Goal: Task Accomplishment & Management: Manage account settings

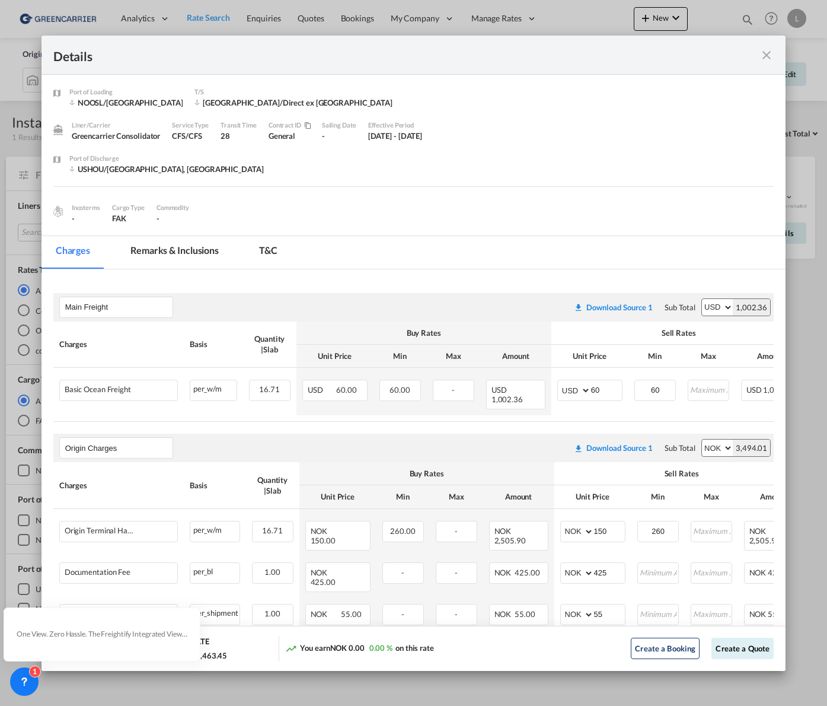
scroll to position [126, 0]
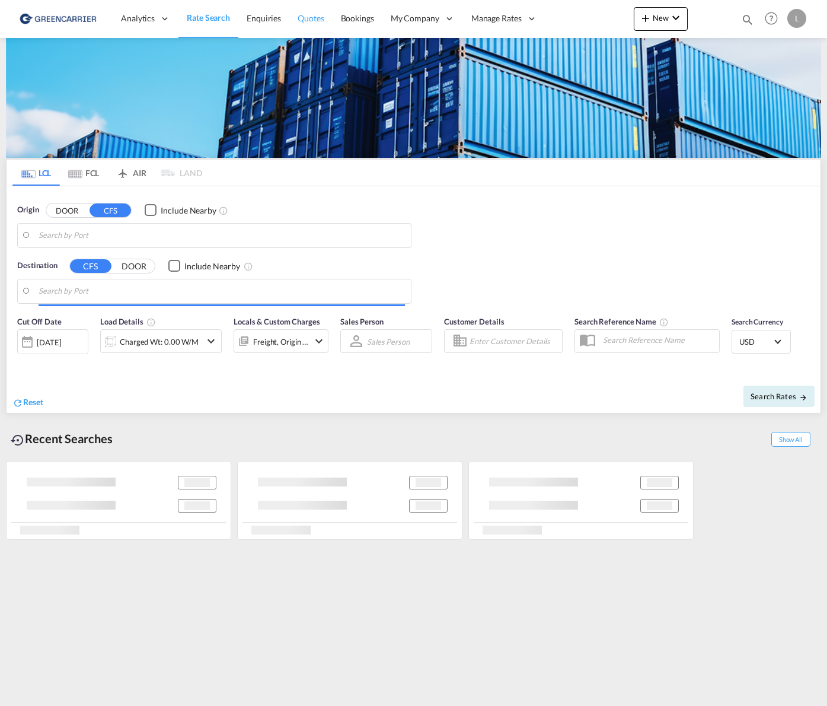
type input "[GEOGRAPHIC_DATA], NOOSL"
type input "[GEOGRAPHIC_DATA], [GEOGRAPHIC_DATA], USHOU"
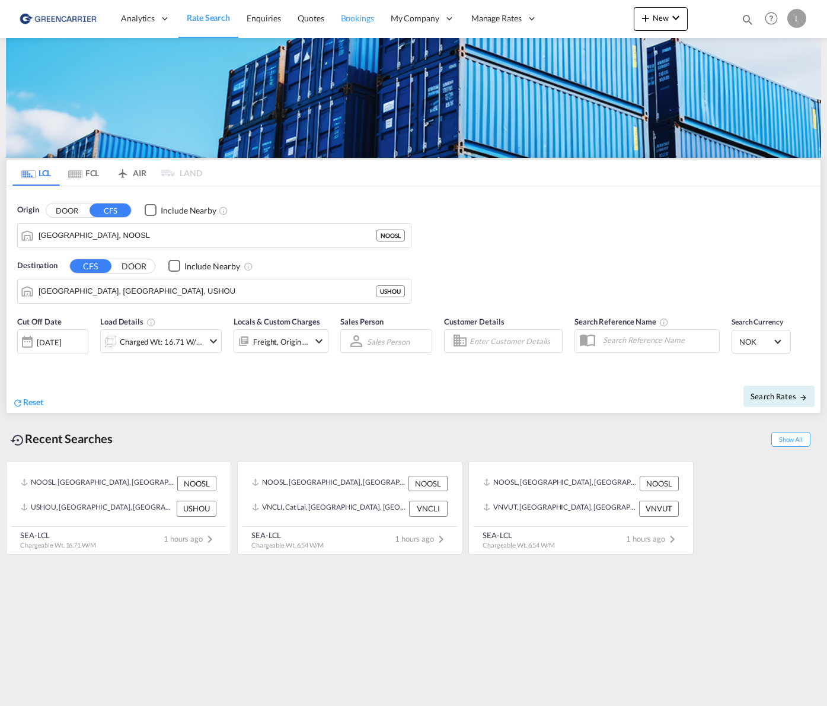
click at [336, 18] on link "Bookings" at bounding box center [358, 18] width 50 height 39
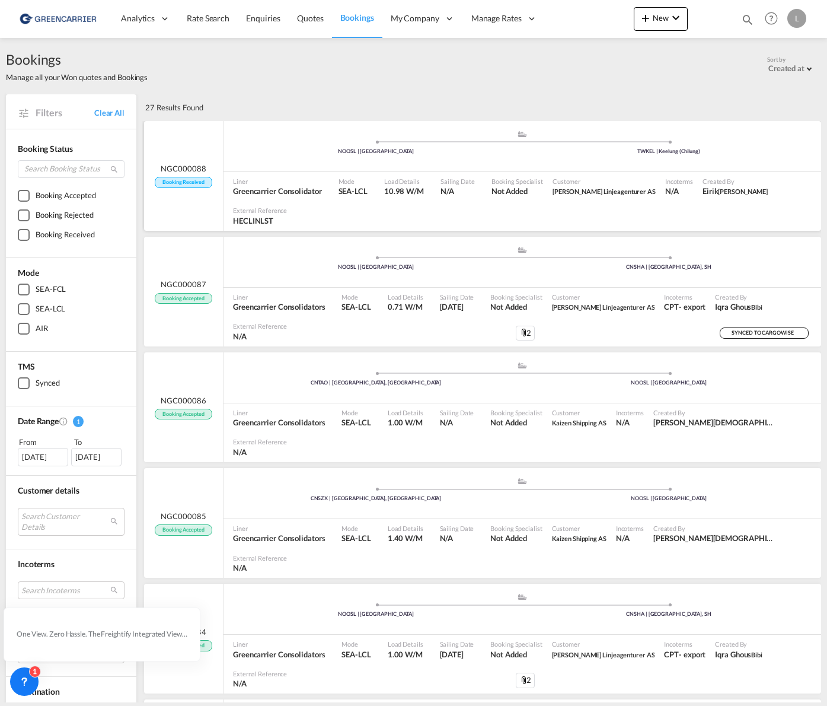
click at [687, 163] on div ".a{fill:#aaa8ad;} .a{fill:#aaa8ad;} NOOSL | Oslo TWKEL | Keelung (Chilung)" at bounding box center [523, 148] width 598 height 36
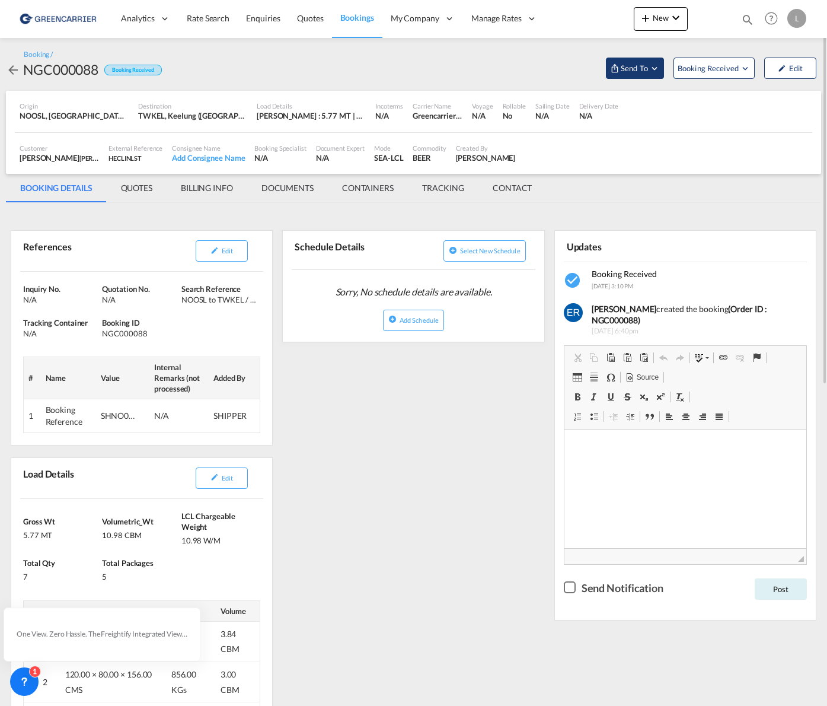
click at [647, 71] on span "Send To" at bounding box center [635, 68] width 30 height 12
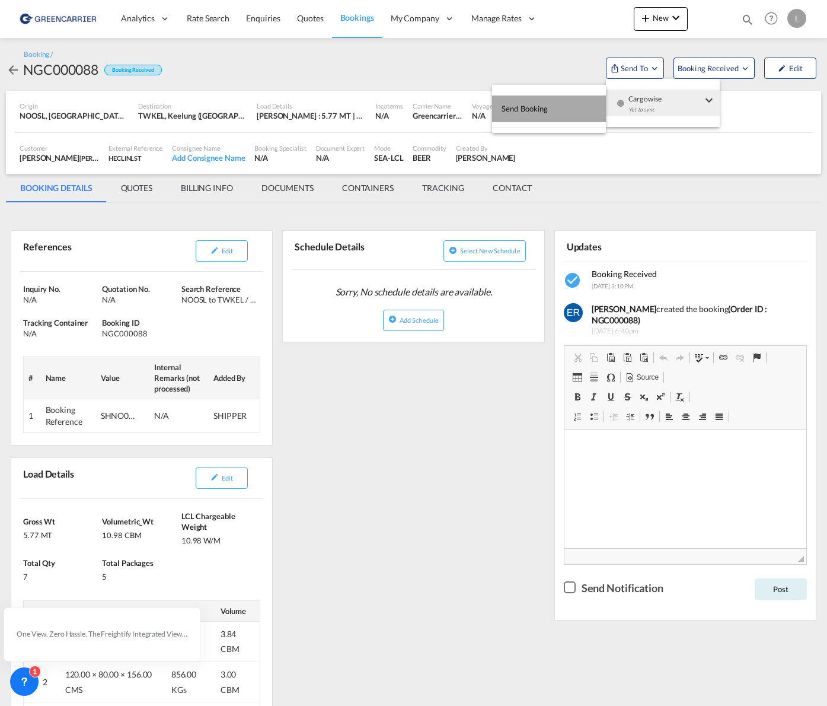
click at [570, 108] on button "Send Booking" at bounding box center [549, 109] width 114 height 27
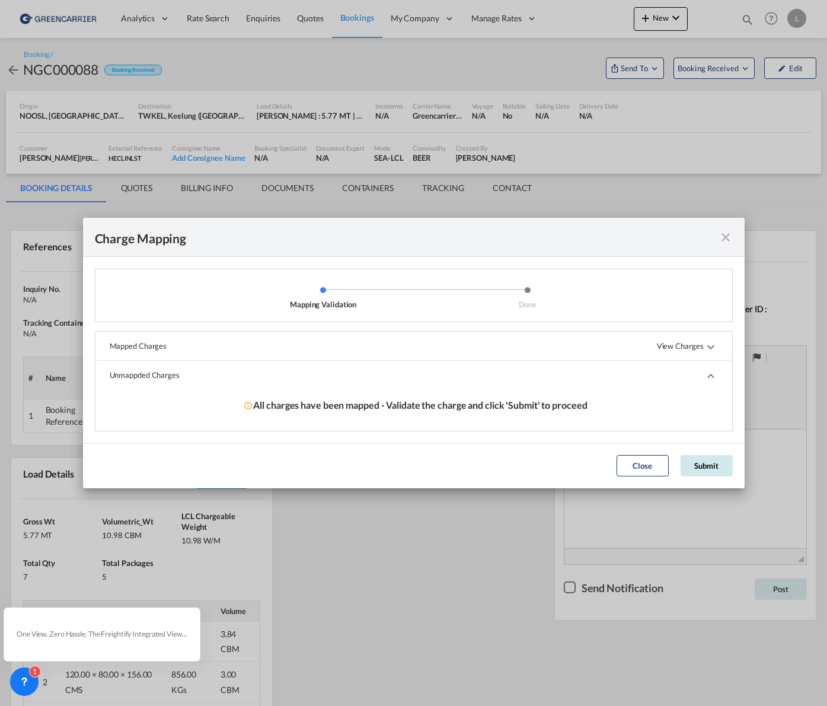
click at [703, 465] on button "Submit" at bounding box center [707, 465] width 52 height 21
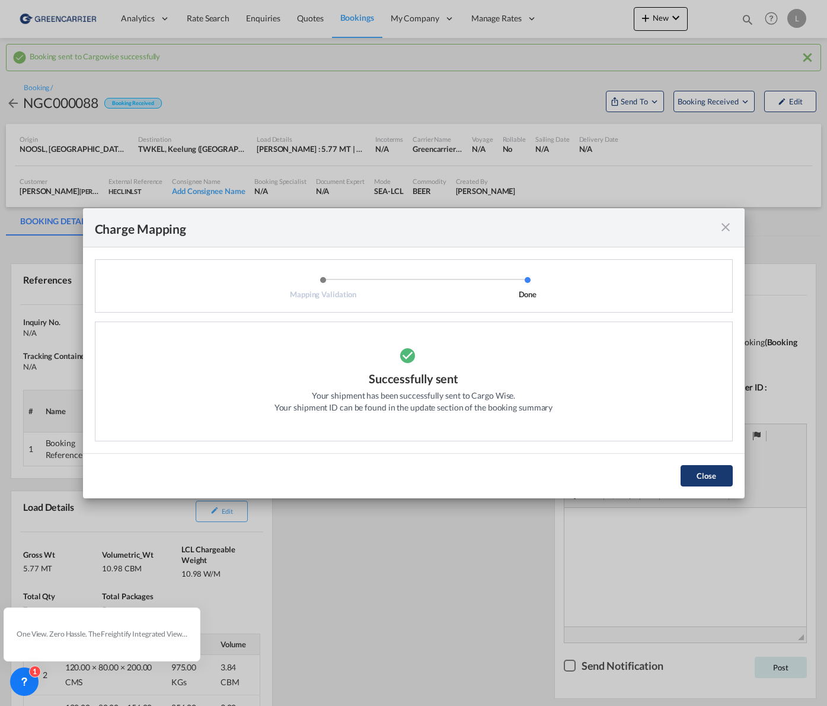
click at [705, 470] on button "Close" at bounding box center [707, 475] width 52 height 21
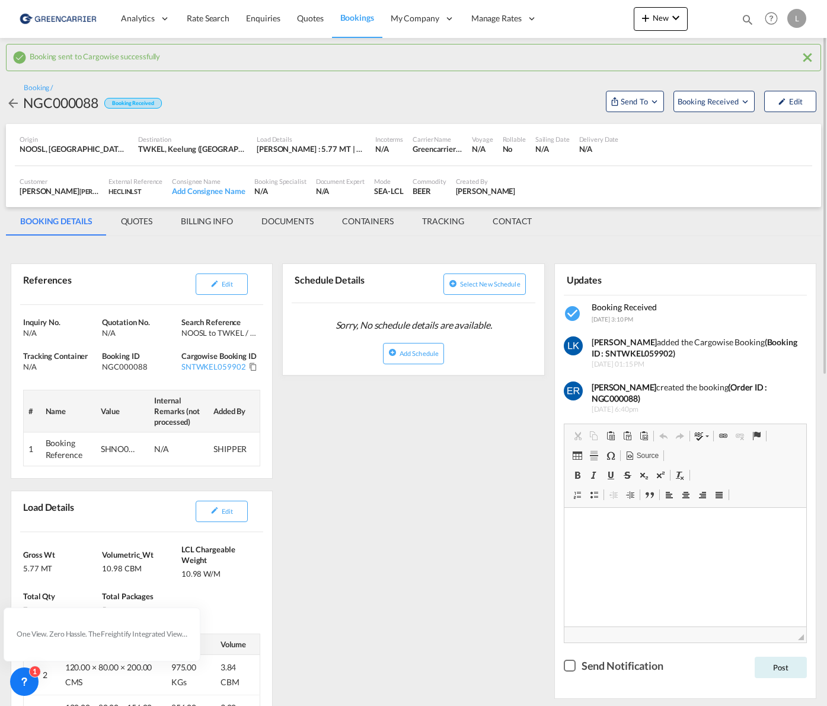
click at [639, 351] on strong "(Booking ID : SNTWKEL059902)" at bounding box center [695, 348] width 206 height 22
copy strong "SNTWKEL059902"
click at [66, 96] on div "NGC000088" at bounding box center [60, 102] width 75 height 19
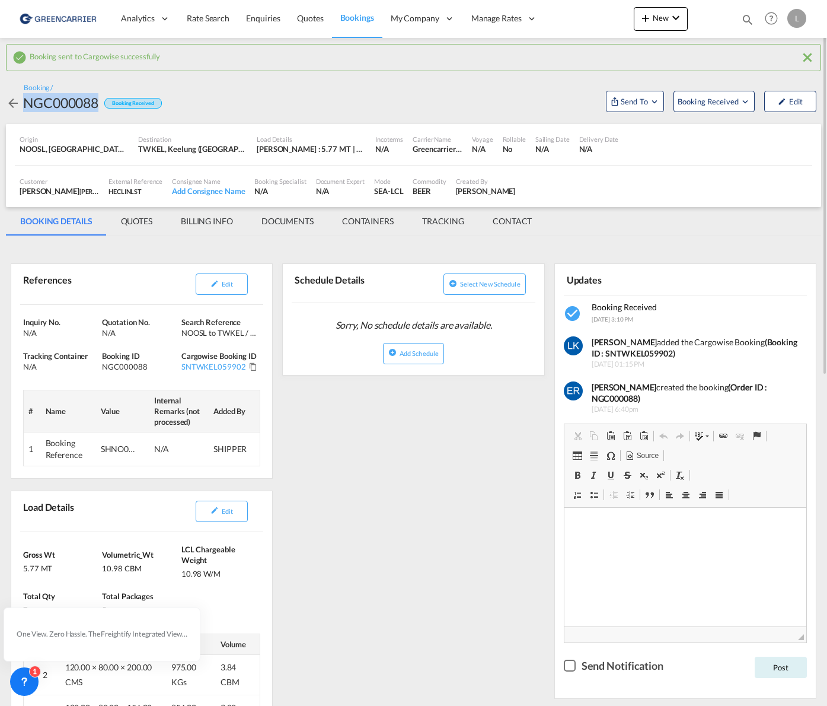
copy div "NGC000088"
click at [146, 228] on md-tab-item "QUOTES" at bounding box center [137, 221] width 60 height 28
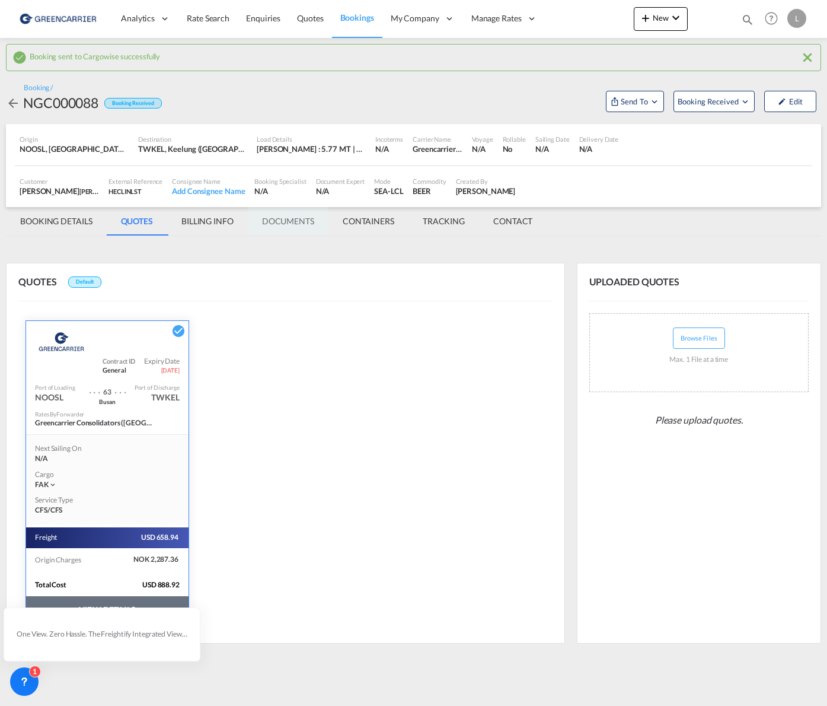
click at [302, 218] on md-tab-item "DOCUMENTS" at bounding box center [288, 221] width 81 height 28
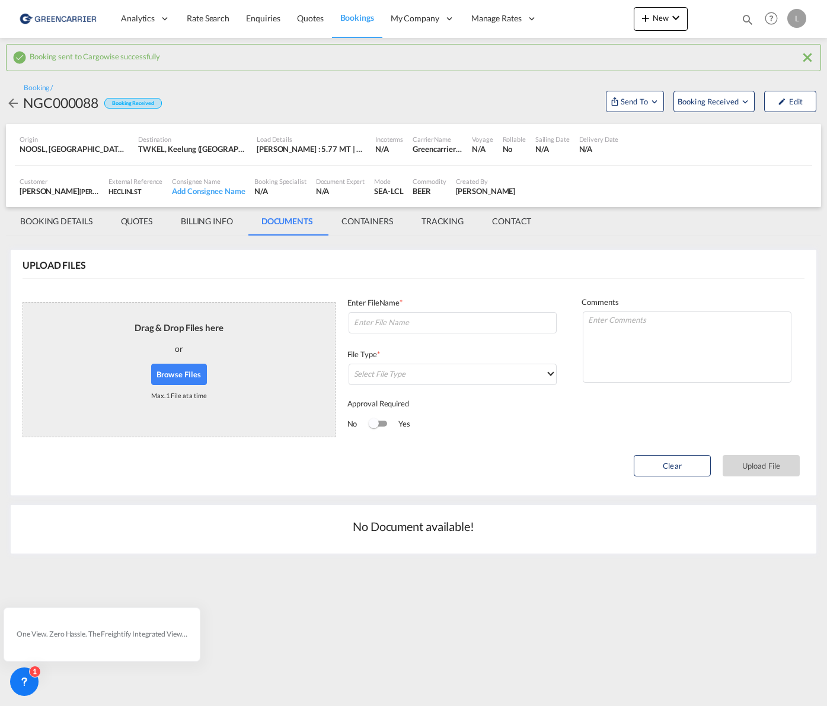
click at [176, 373] on button "Browse Files" at bounding box center [179, 374] width 56 height 21
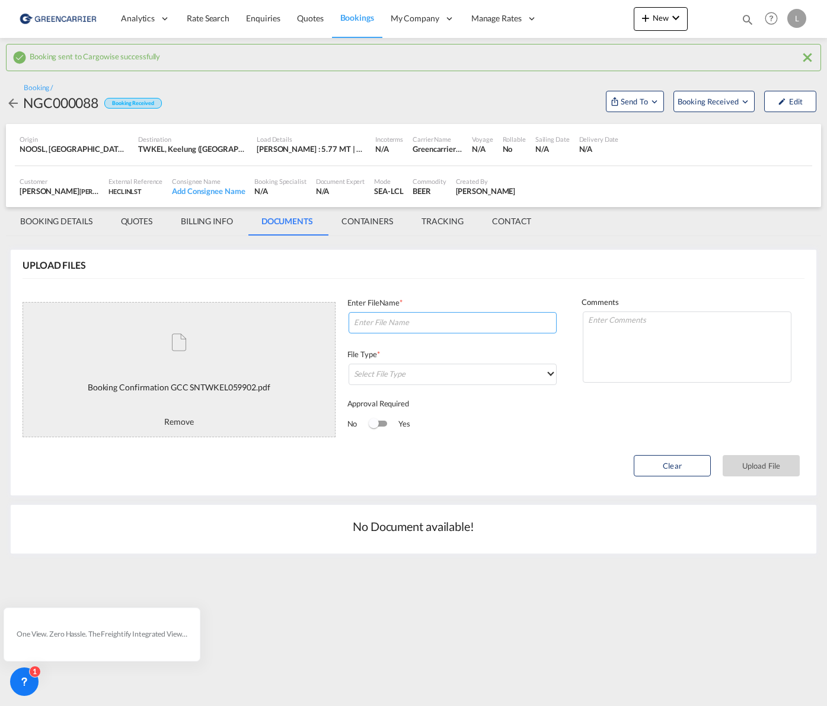
click at [420, 329] on input at bounding box center [453, 322] width 209 height 21
paste input "SNTWKEL059902"
type input "SNTWKEL059902"
click at [432, 374] on md-select "Select File Type DO/CRO Draft B/L Freight Invoice Commercial Invoice Original B…" at bounding box center [453, 374] width 209 height 21
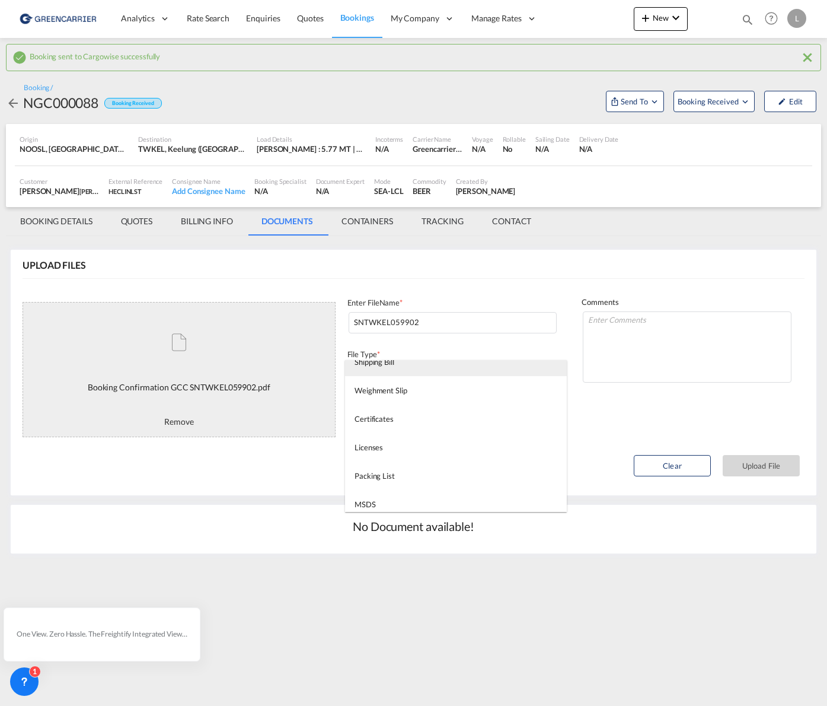
scroll to position [304, 0]
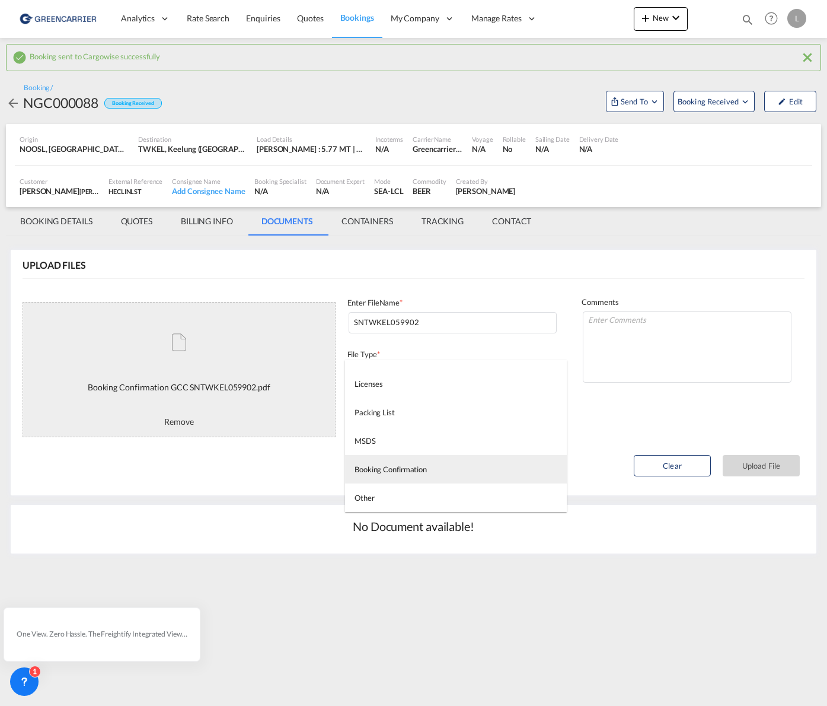
click at [417, 475] on md-option "Booking Confirmation" at bounding box center [456, 469] width 222 height 28
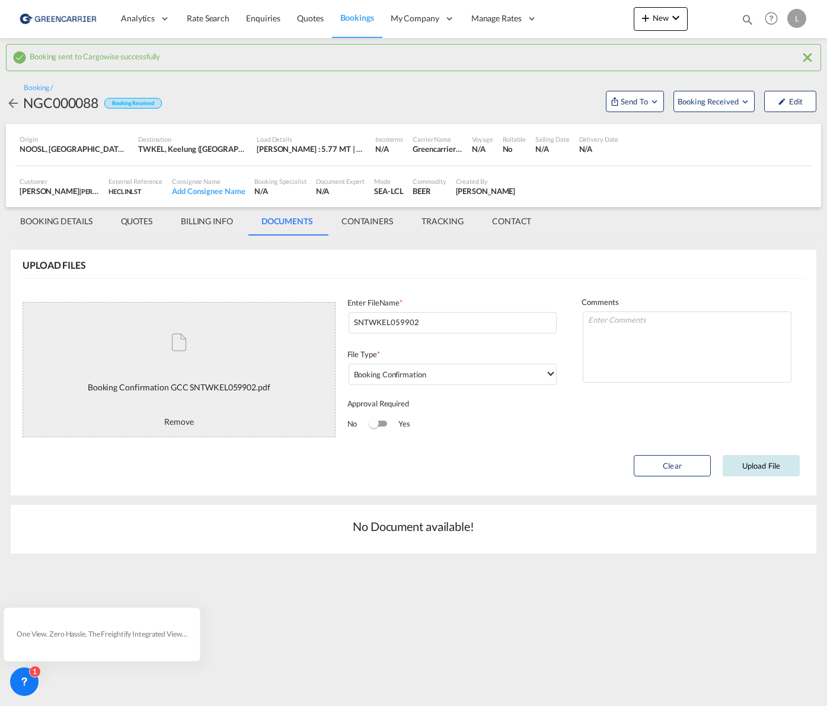
click at [772, 464] on button "Upload File" at bounding box center [761, 465] width 77 height 21
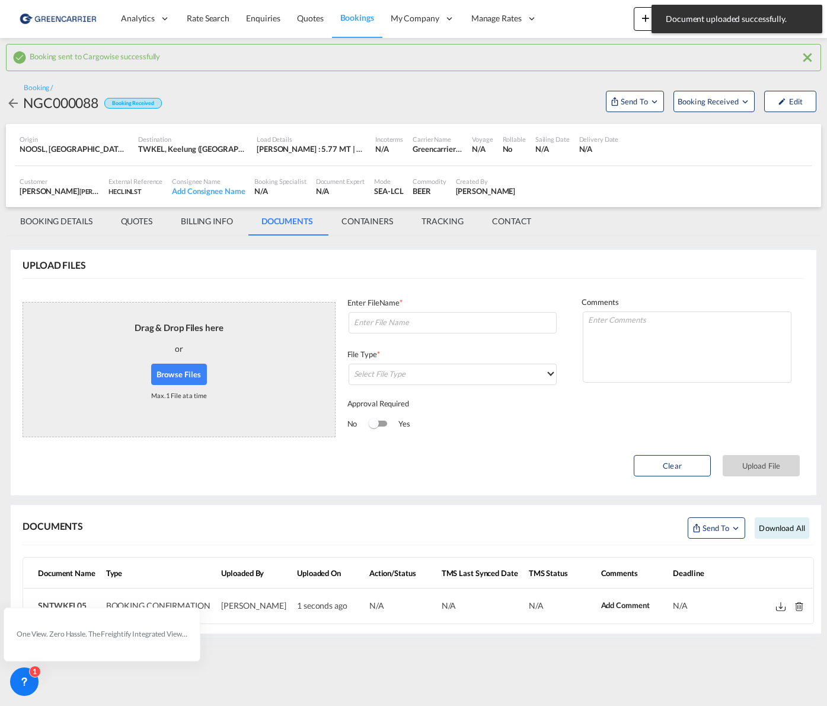
click at [179, 376] on button "Browse Files" at bounding box center [179, 374] width 56 height 21
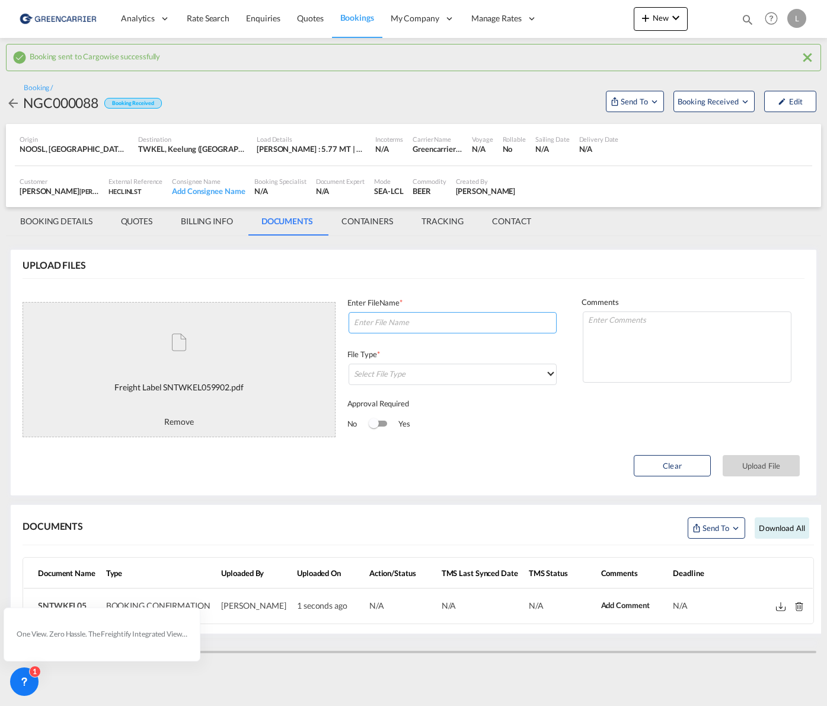
click at [379, 324] on input at bounding box center [453, 322] width 209 height 21
paste input "SNTWKEL059902"
type input "LABELS SNTWKEL059902"
click at [441, 387] on div "File Type * Select File Type" at bounding box center [453, 373] width 211 height 49
click at [432, 380] on md-select "Select File Type" at bounding box center [453, 374] width 209 height 21
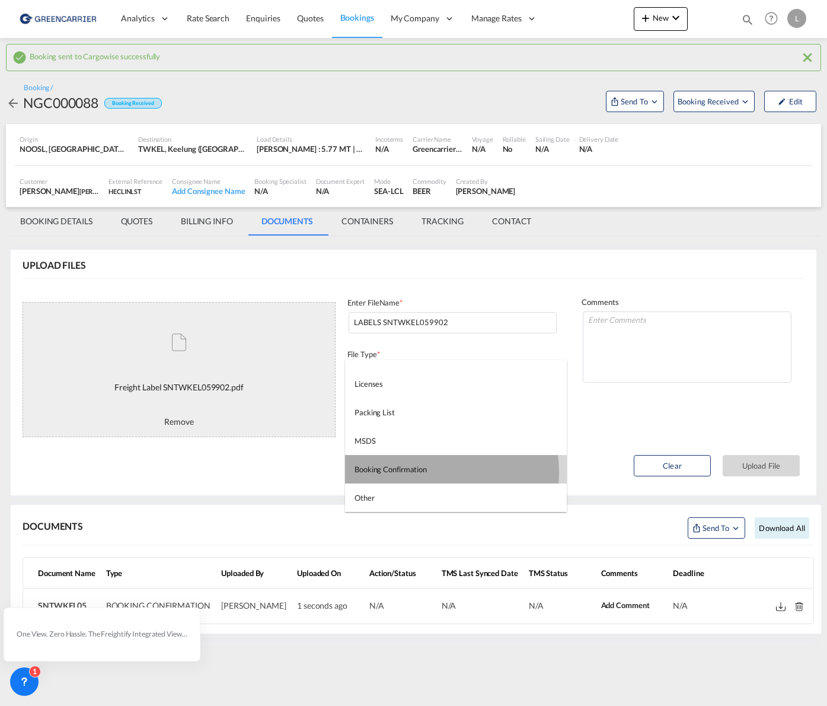
click at [423, 473] on div "Booking Confirmation" at bounding box center [391, 469] width 72 height 11
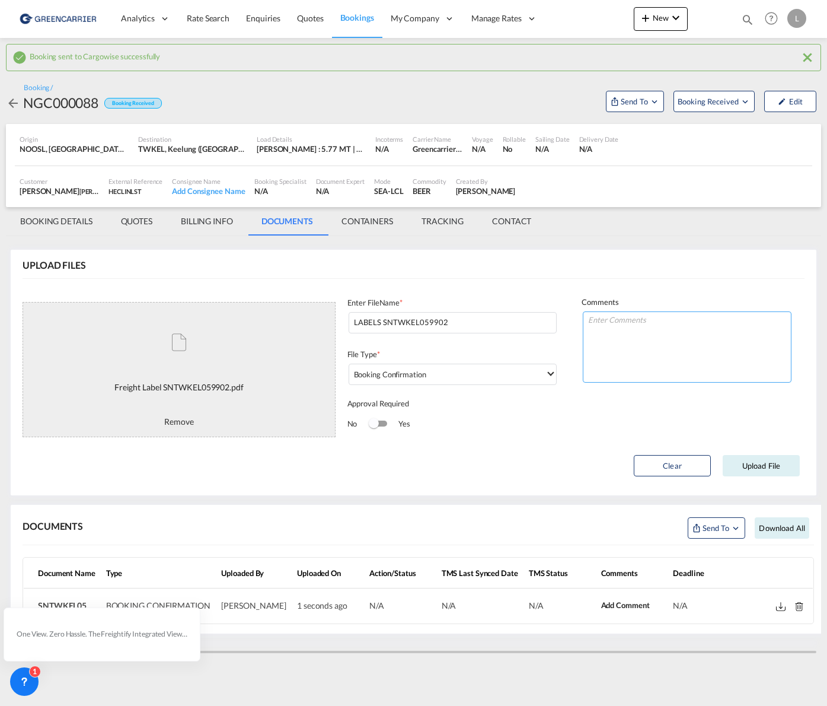
click at [726, 353] on textarea at bounding box center [687, 346] width 209 height 71
click at [763, 467] on button "Upload File" at bounding box center [761, 465] width 77 height 21
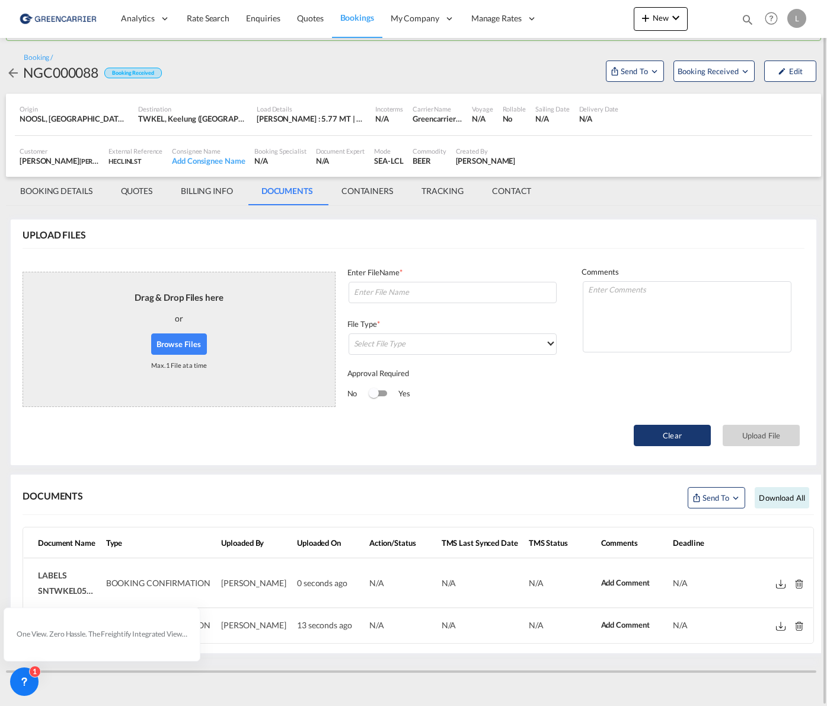
scroll to position [0, 0]
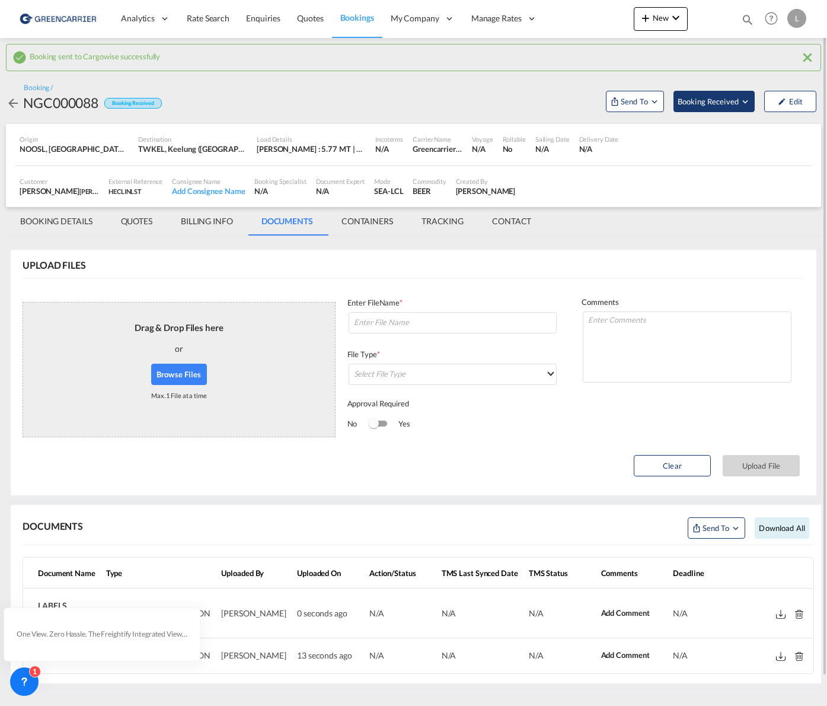
click at [703, 111] on button "Booking Received" at bounding box center [714, 101] width 81 height 21
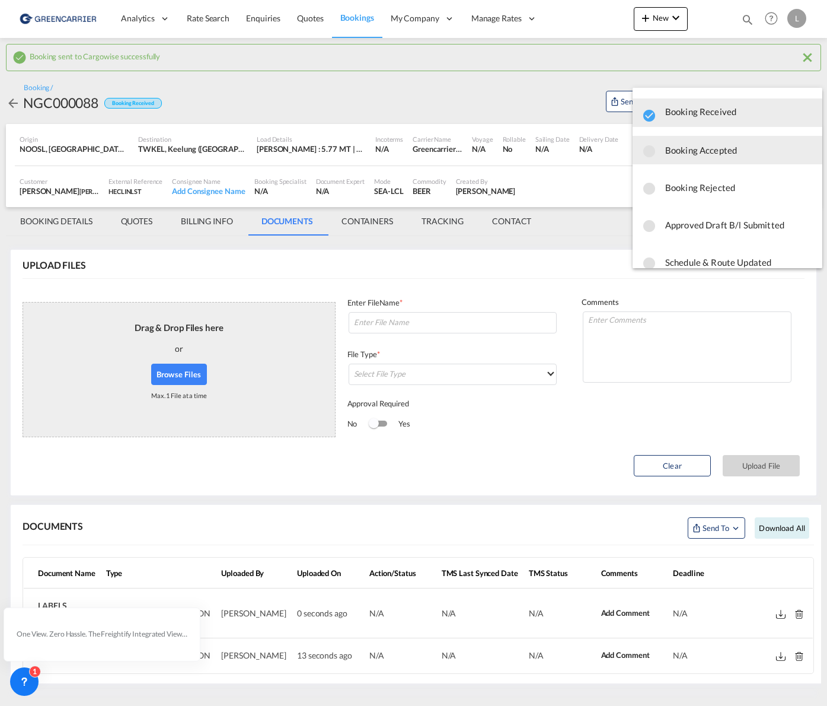
click at [718, 158] on span "Booking Accepted" at bounding box center [740, 149] width 148 height 21
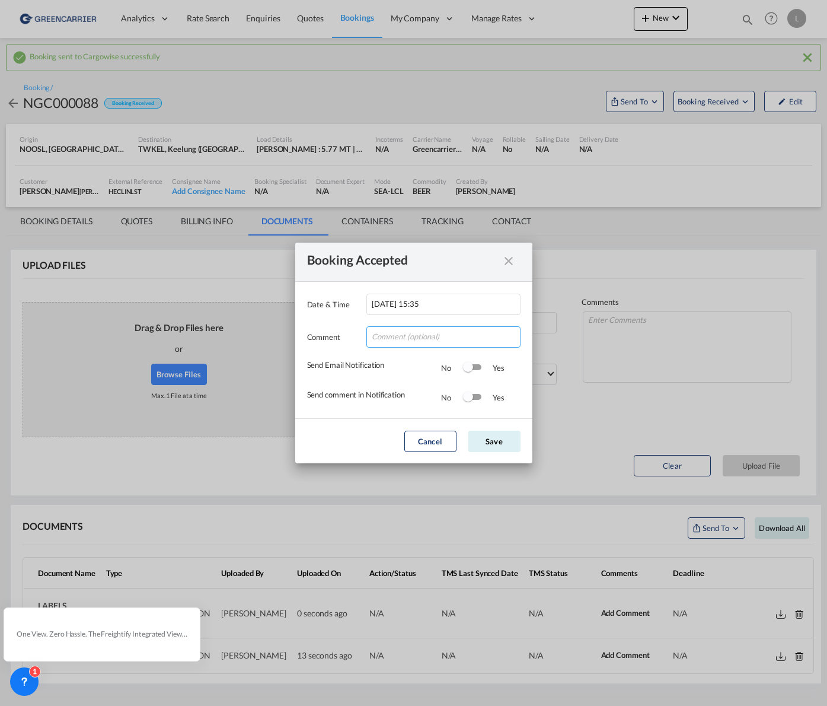
click at [415, 333] on input "Date & ..." at bounding box center [444, 336] width 154 height 21
type input "Tusen takk for booking. Dokumenter er lastet opp!"
drag, startPoint x: 469, startPoint y: 332, endPoint x: 807, endPoint y: 335, distance: 338.7
click at [807, 335] on div "Booking Accepted Date & Time 2025-10-06 15:35 Comment Tusen takk for booking. D…" at bounding box center [413, 353] width 827 height 706
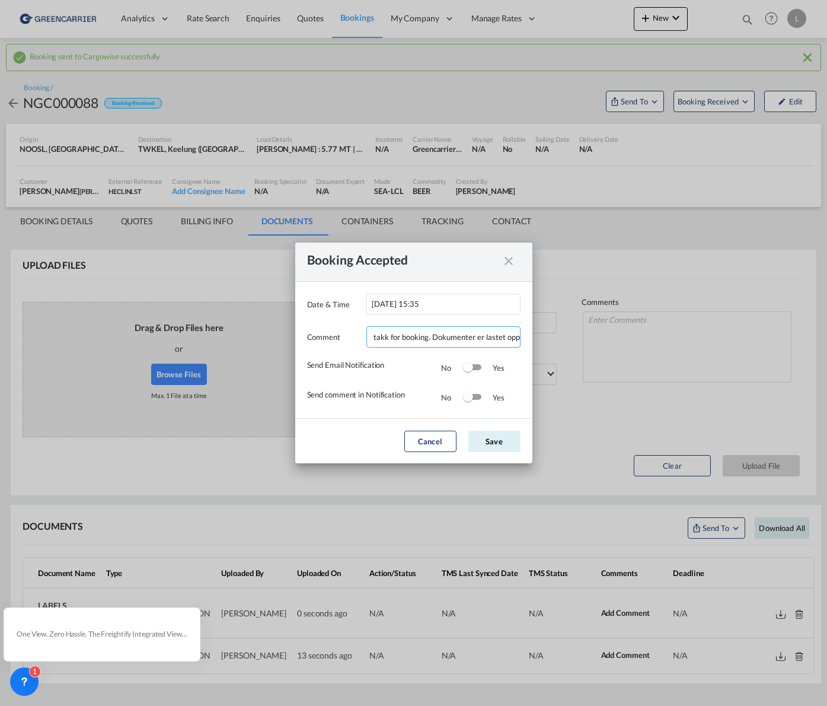
click at [498, 331] on input "Tusen takk for booking. Dokumenter er lastet opp!" at bounding box center [444, 336] width 154 height 21
click at [509, 332] on input "Tusen takk for booking. Dokumenter er lastet opp!" at bounding box center [444, 336] width 154 height 21
click at [373, 424] on md-dialog-actions "Cancel Save" at bounding box center [413, 440] width 237 height 45
click at [489, 367] on div "Yes" at bounding box center [493, 368] width 24 height 12
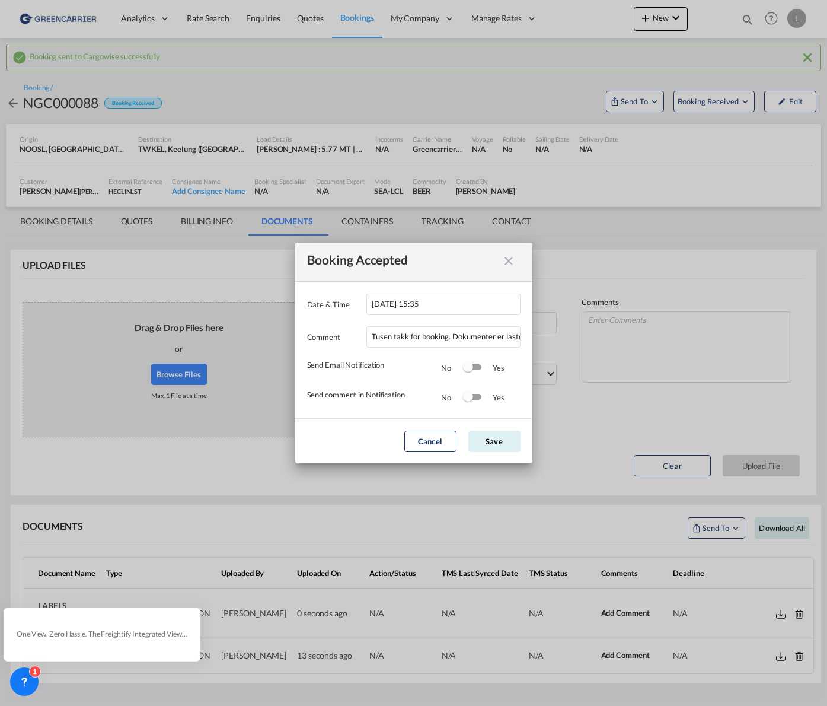
drag, startPoint x: 480, startPoint y: 373, endPoint x: 478, endPoint y: 389, distance: 16.1
click at [480, 372] on div "Switch 1" at bounding box center [472, 368] width 18 height 14
click at [478, 397] on div "Switch 2" at bounding box center [473, 397] width 18 height 6
click at [493, 436] on button "Save" at bounding box center [495, 441] width 52 height 21
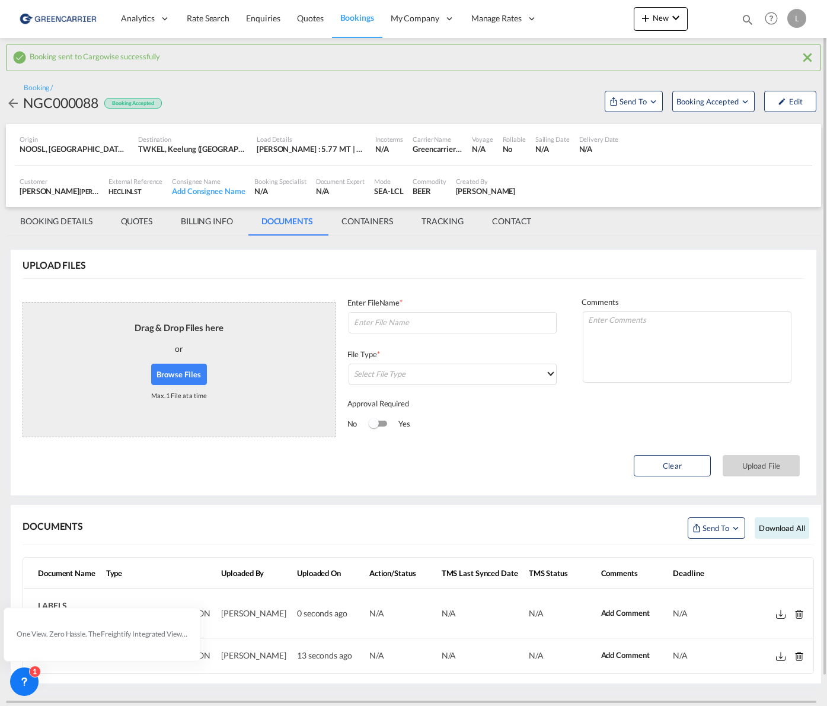
click at [359, 659] on td "13 seconds ago" at bounding box center [328, 655] width 72 height 34
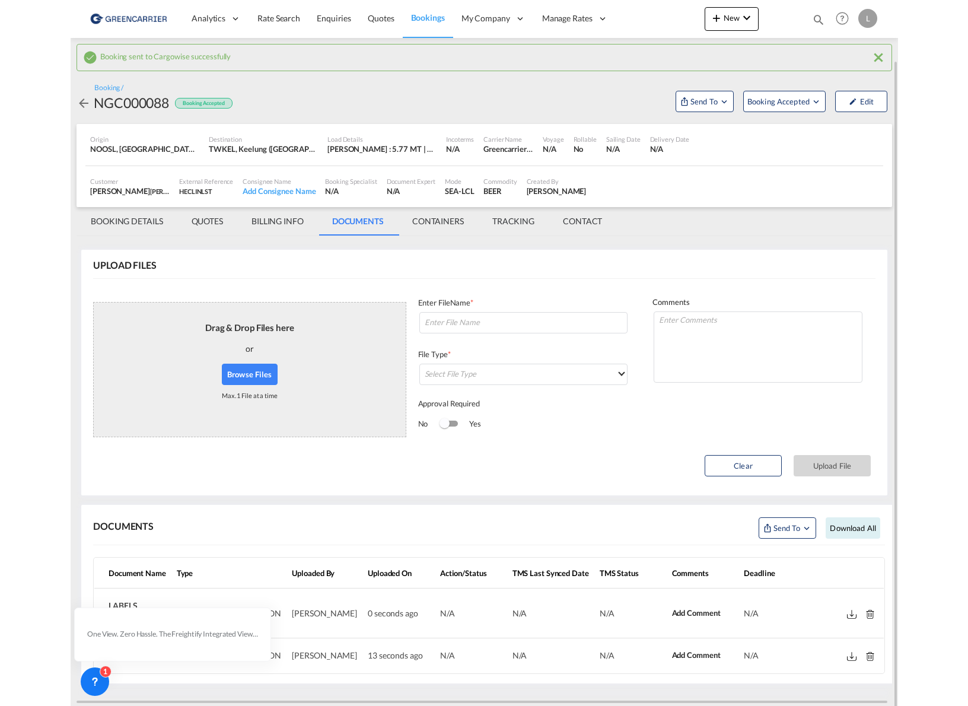
scroll to position [30, 0]
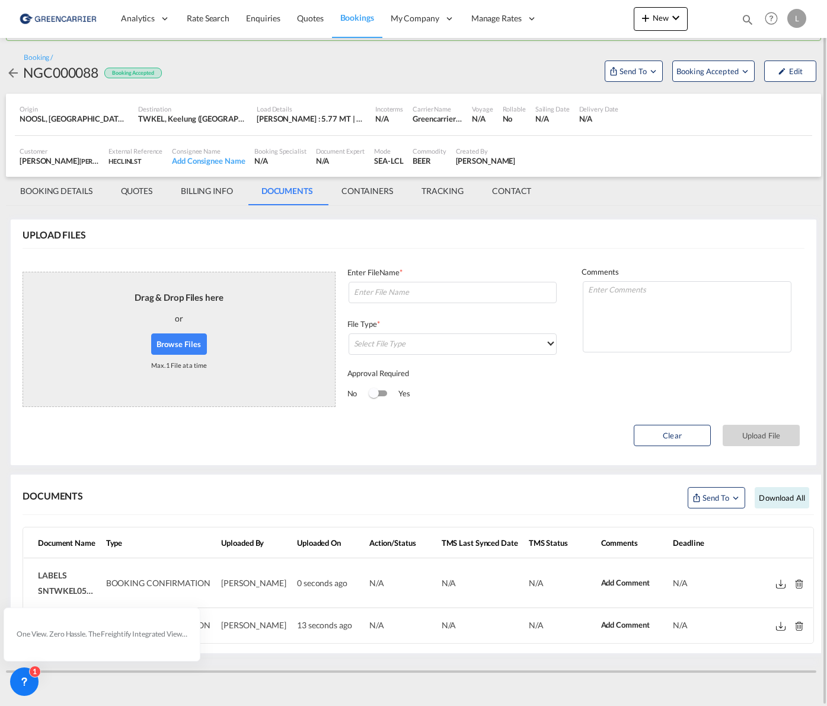
click at [669, 656] on div "DOCUMENTS Send to Download all Document Name Type Uploaded By Uploaded On Actio…" at bounding box center [414, 564] width 816 height 188
drag, startPoint x: 209, startPoint y: 669, endPoint x: 368, endPoint y: 631, distance: 163.3
click at [211, 667] on div "UPLOAD FILES Drag & Drop Files here or Browse Files Max. 1 File at a time Proce…" at bounding box center [414, 441] width 816 height 470
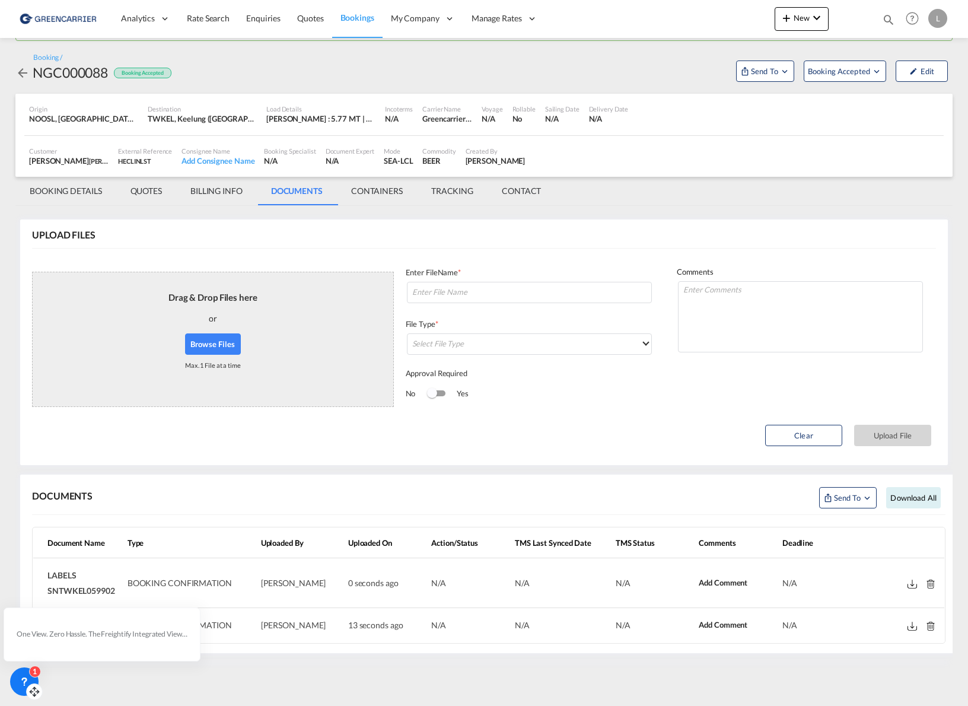
click at [30, 680] on div "1" at bounding box center [24, 681] width 28 height 28
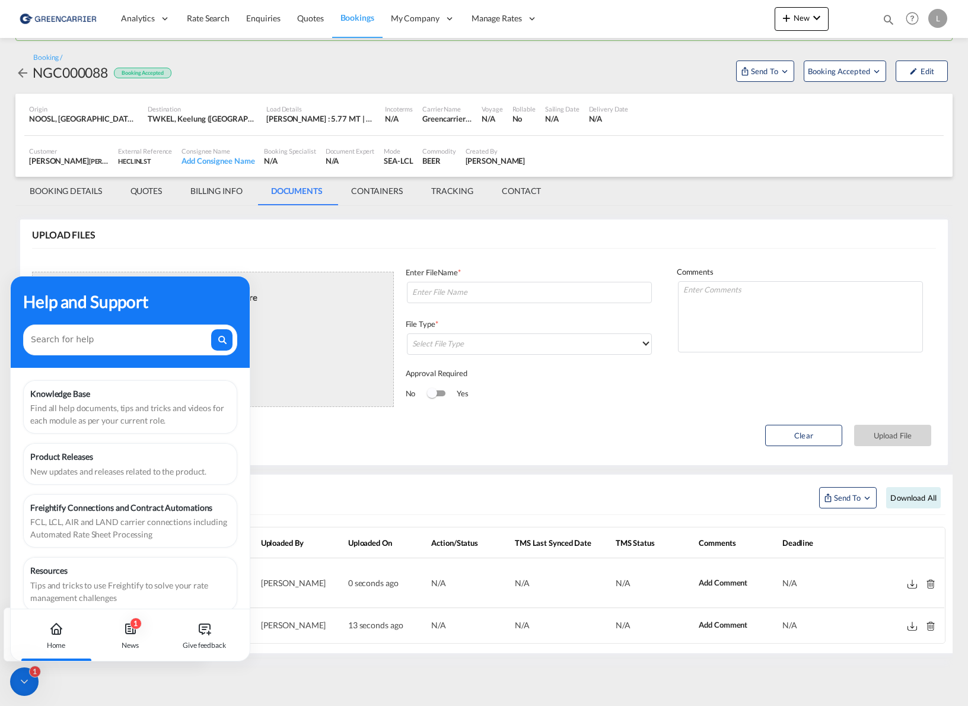
click at [26, 679] on icon at bounding box center [24, 682] width 12 height 12
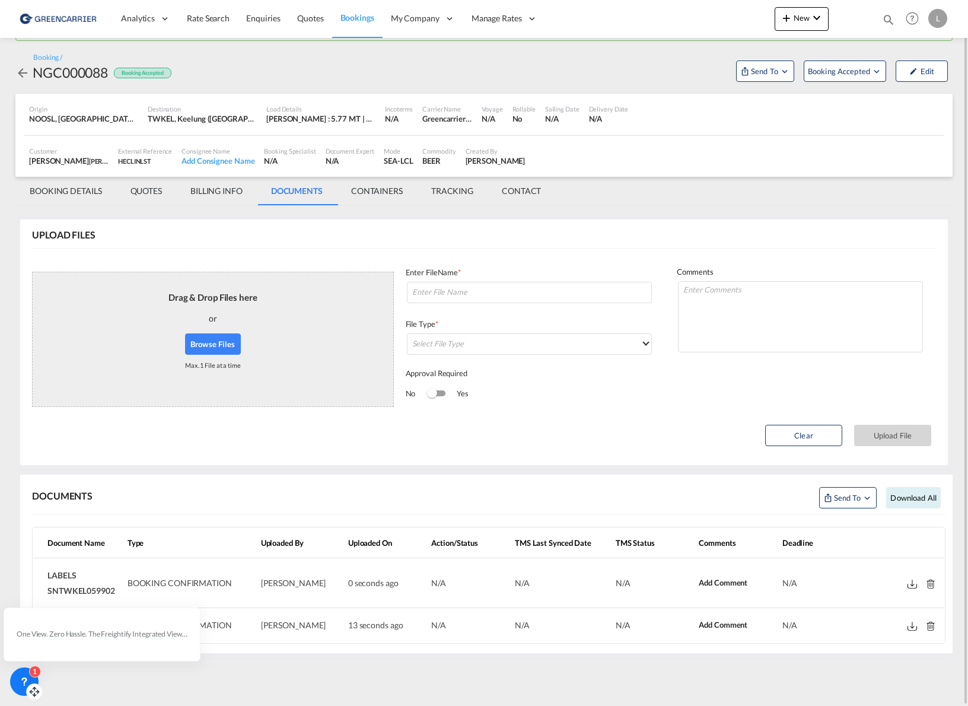
click at [93, 683] on md-content "Analytics Reports Dashboard Rate Search Enquiries Quotes Bookings" at bounding box center [484, 353] width 968 height 706
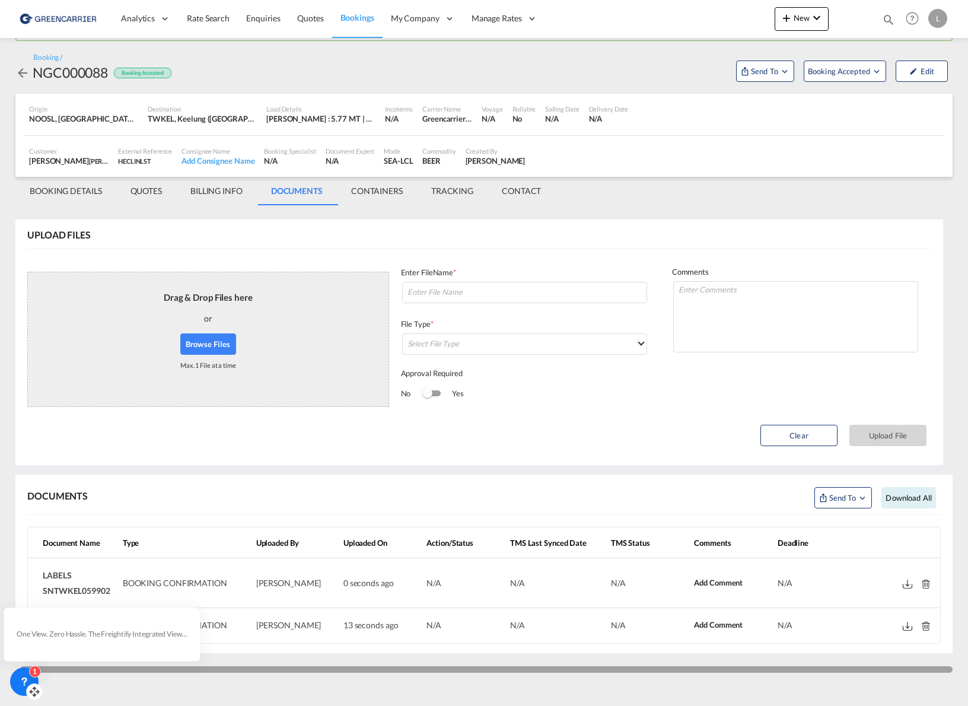
scroll to position [0, 0]
drag, startPoint x: 95, startPoint y: 669, endPoint x: -49, endPoint y: 664, distance: 144.2
click at [0, 664] on html "Analytics Reports Dashboard Rate Search Enquiries Quotes" at bounding box center [484, 353] width 968 height 706
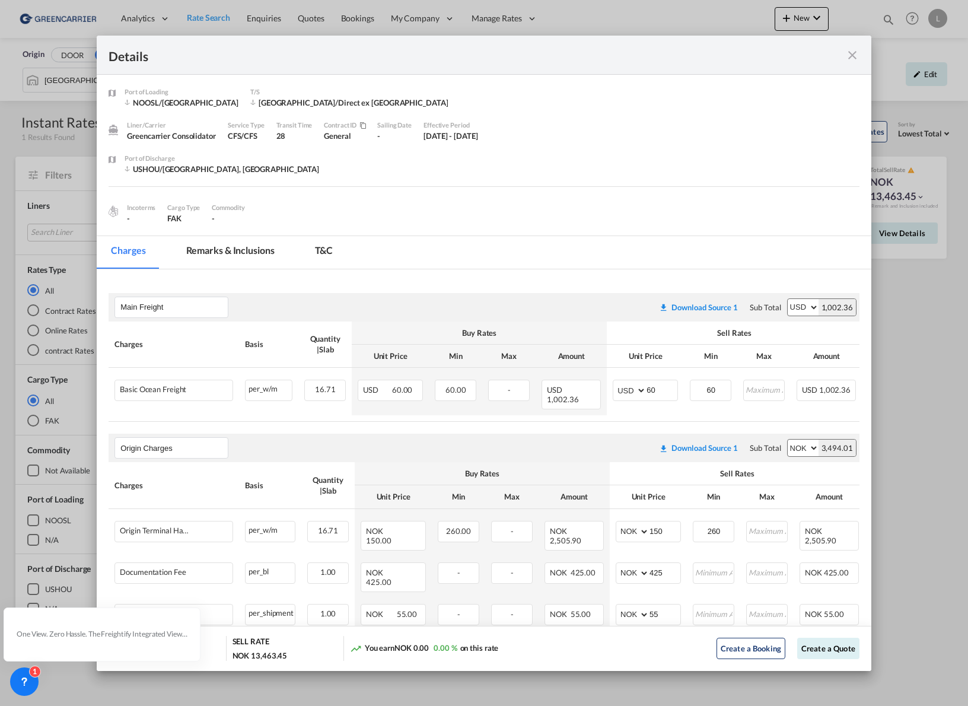
scroll to position [126, 0]
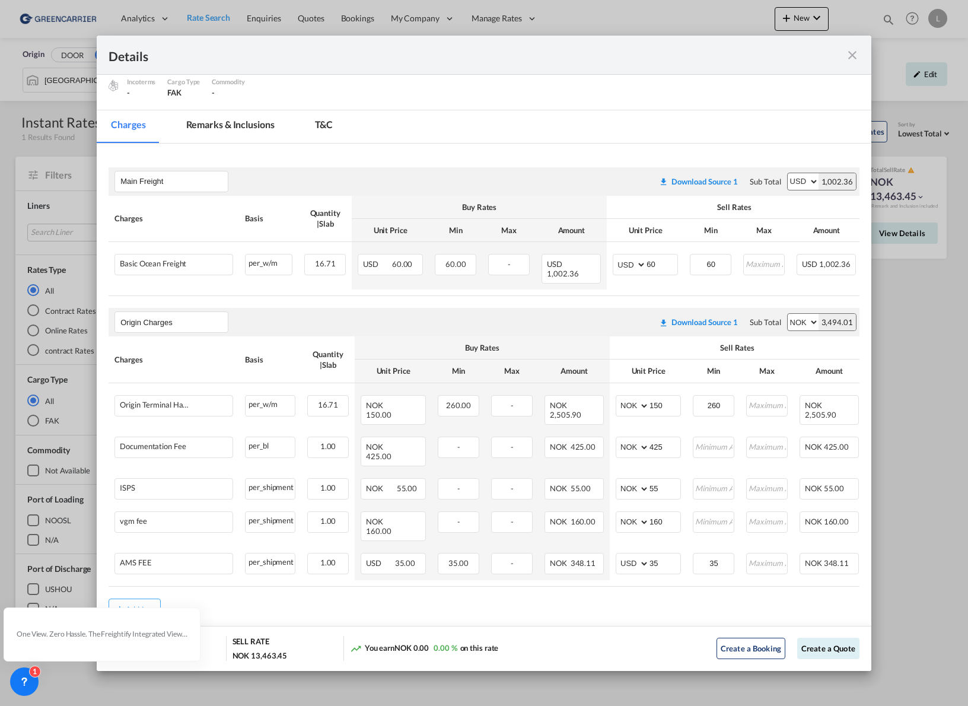
click at [852, 62] on md-icon "icon-close fg-AAA8AD m-0 cursor" at bounding box center [852, 55] width 14 height 14
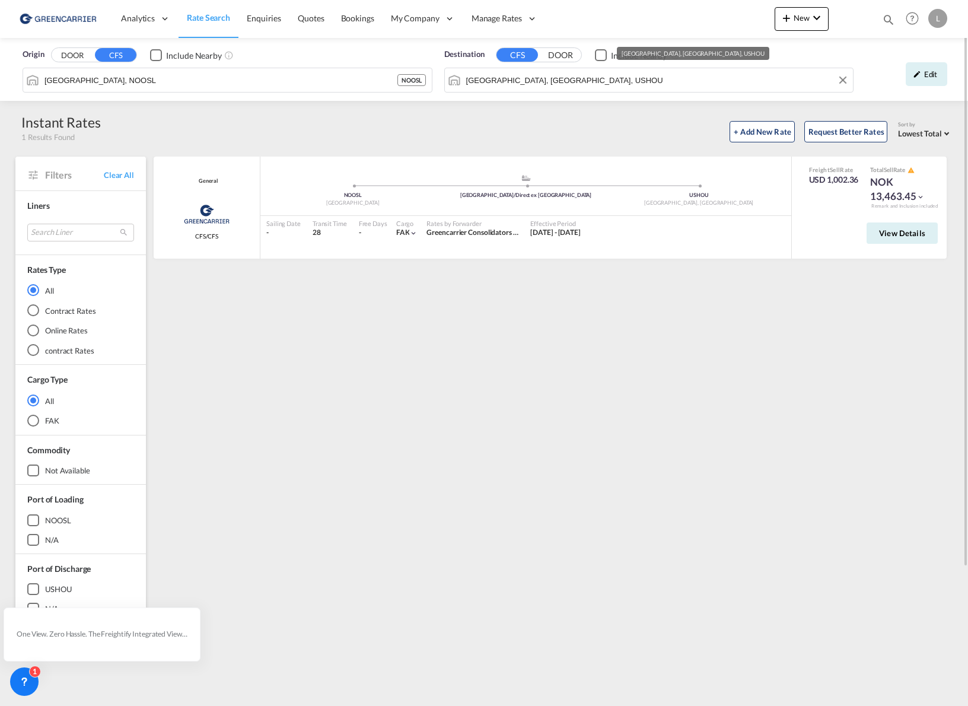
click at [559, 85] on input "[GEOGRAPHIC_DATA], [GEOGRAPHIC_DATA], USHOU" at bounding box center [656, 80] width 381 height 18
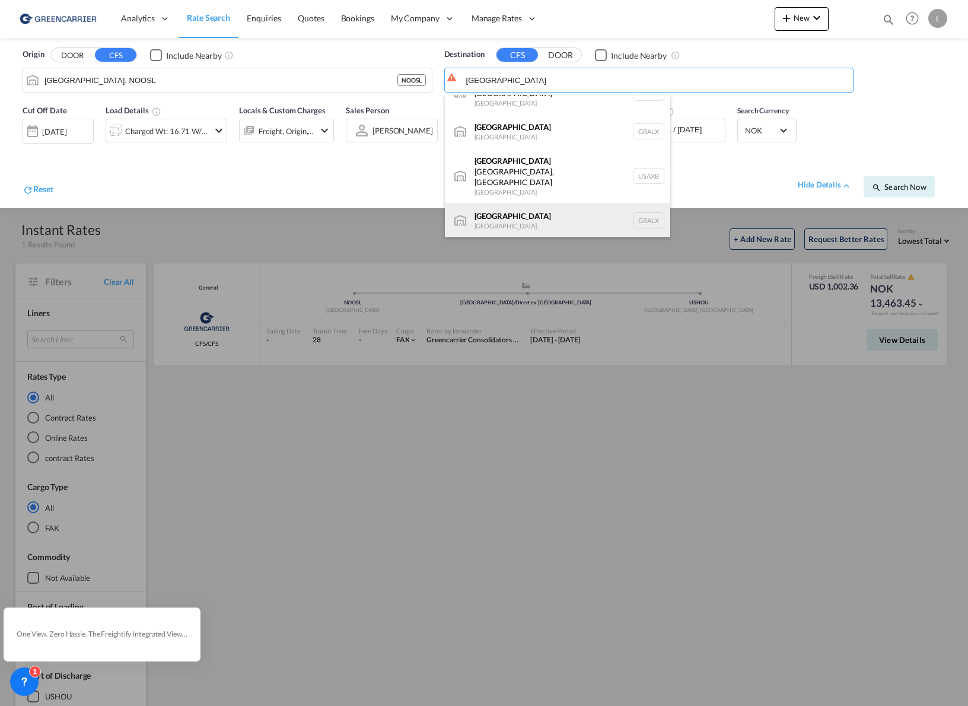
scroll to position [36, 0]
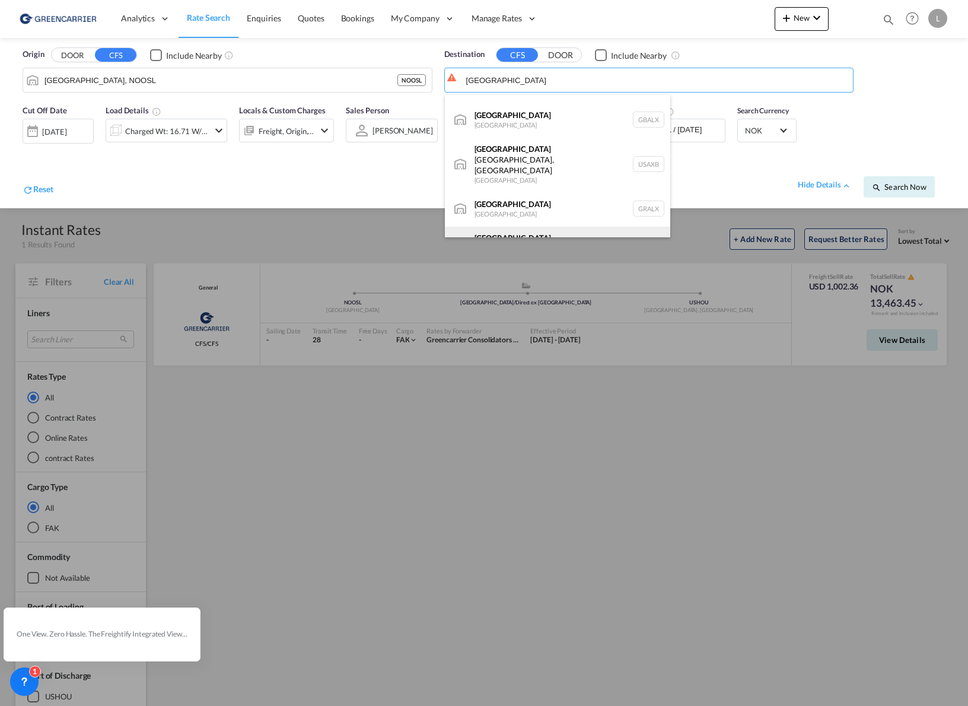
click at [556, 227] on div "Alexandria (El Iskandariya) Egypt EGALY" at bounding box center [557, 248] width 225 height 43
type input "Alexandria (El Iskandariya), EGALY"
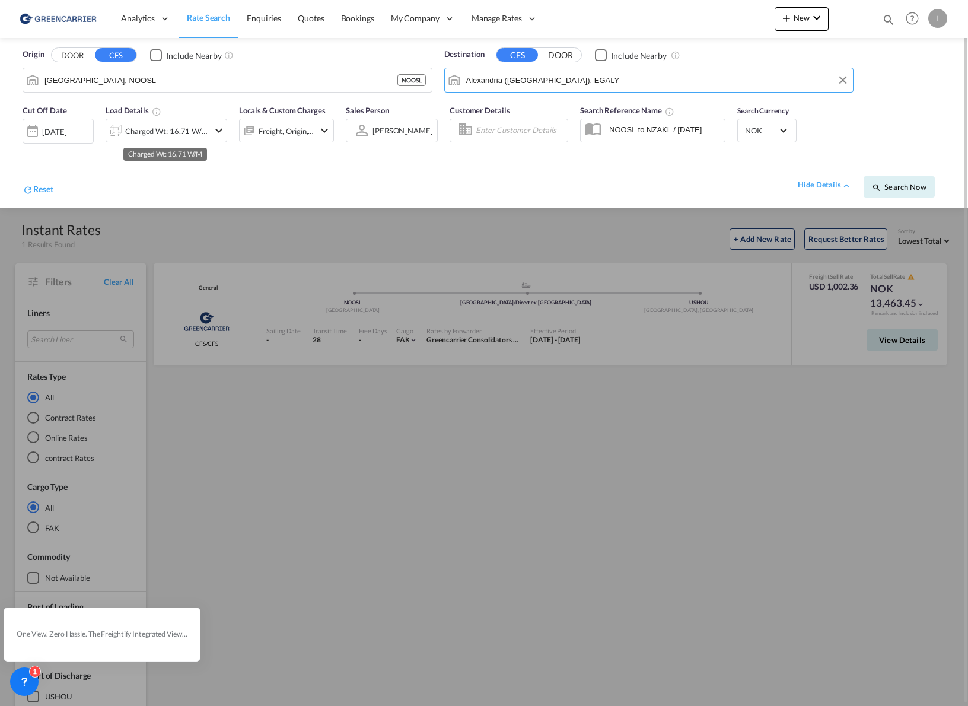
click at [172, 123] on div "Charged Wt: 16.71 W/M" at bounding box center [167, 131] width 84 height 17
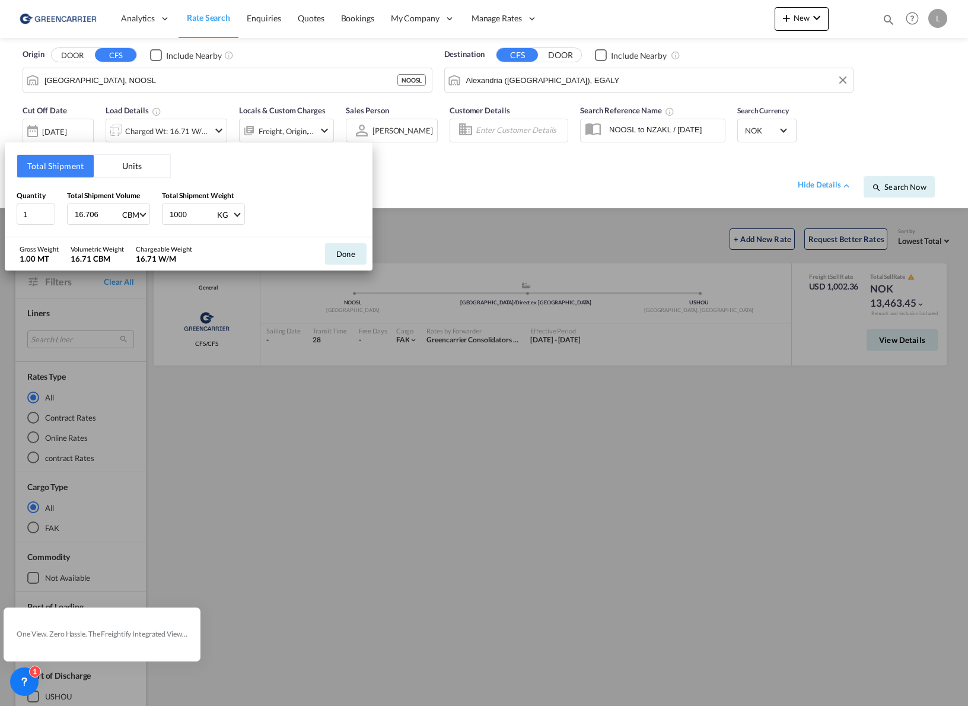
click at [125, 175] on button "Units" at bounding box center [132, 166] width 77 height 23
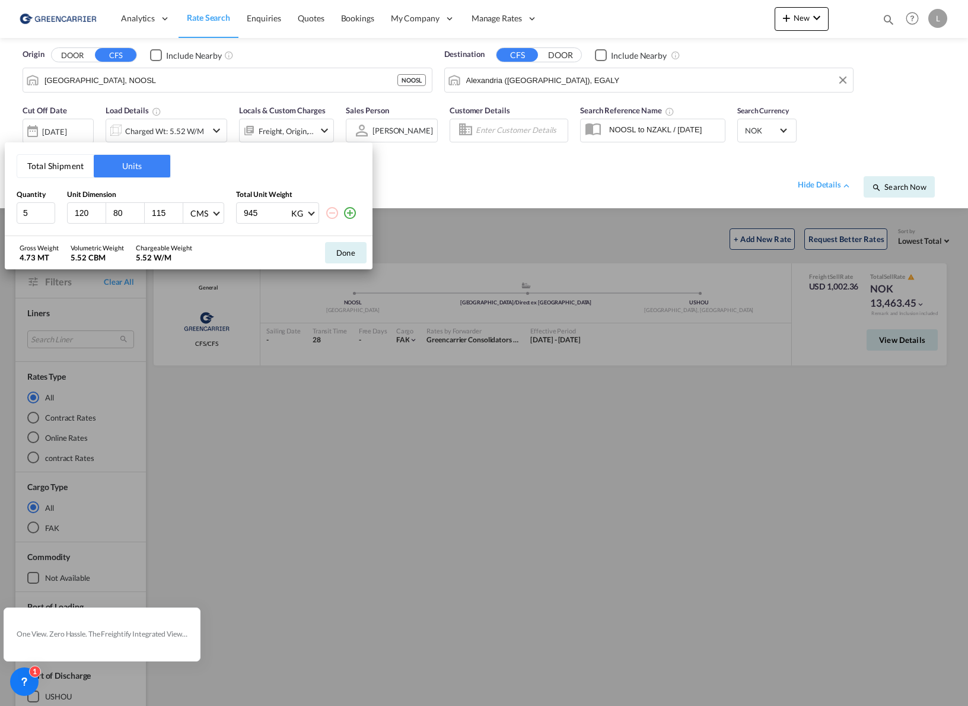
click at [61, 166] on button "Total Shipment" at bounding box center [55, 166] width 77 height 23
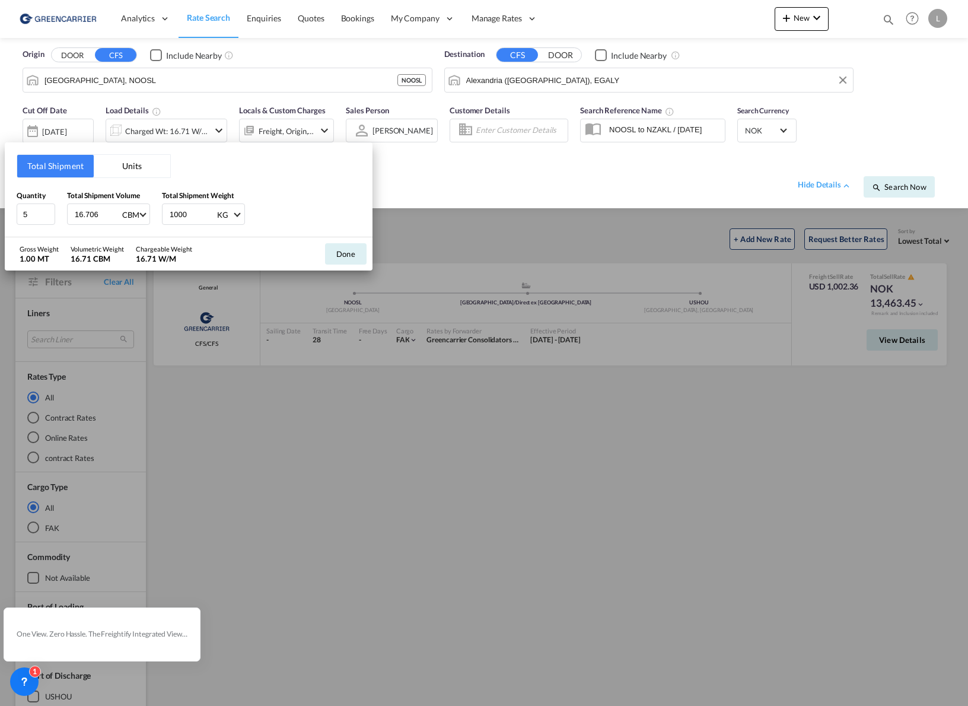
drag, startPoint x: 106, startPoint y: 218, endPoint x: -61, endPoint y: 215, distance: 166.1
click at [0, 215] on html "Analytics Reports Dashboard Rate Search Enquiries Quotes" at bounding box center [484, 353] width 968 height 706
type input "6.683"
click at [336, 254] on button "Done" at bounding box center [346, 253] width 42 height 21
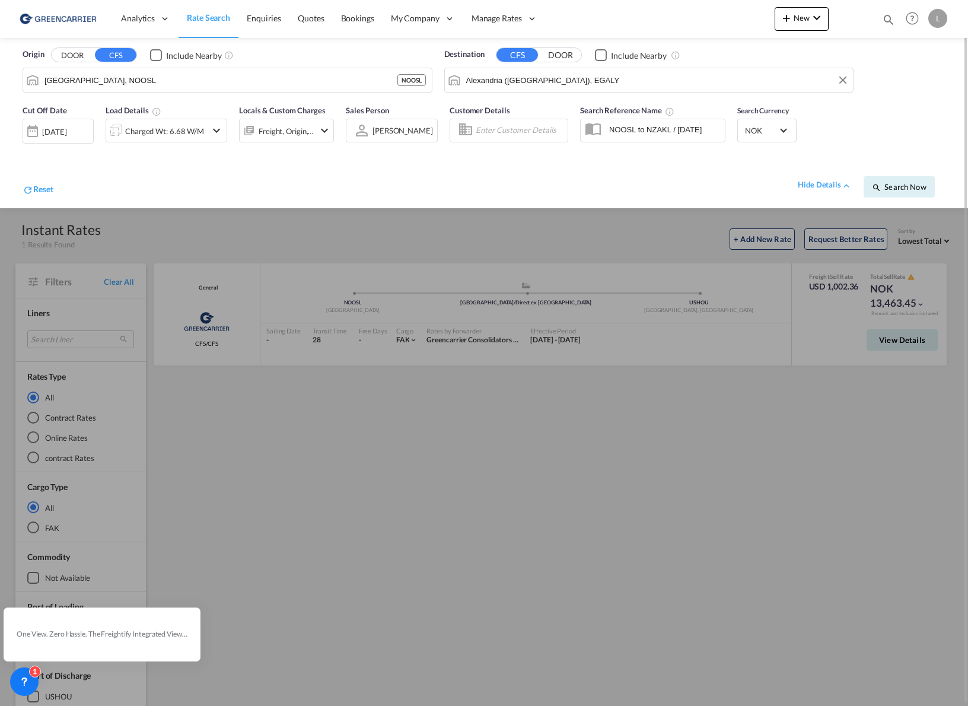
click at [896, 198] on div "Reset hide details Search Now" at bounding box center [484, 181] width 935 height 46
click at [896, 195] on button "Search Now" at bounding box center [899, 186] width 71 height 21
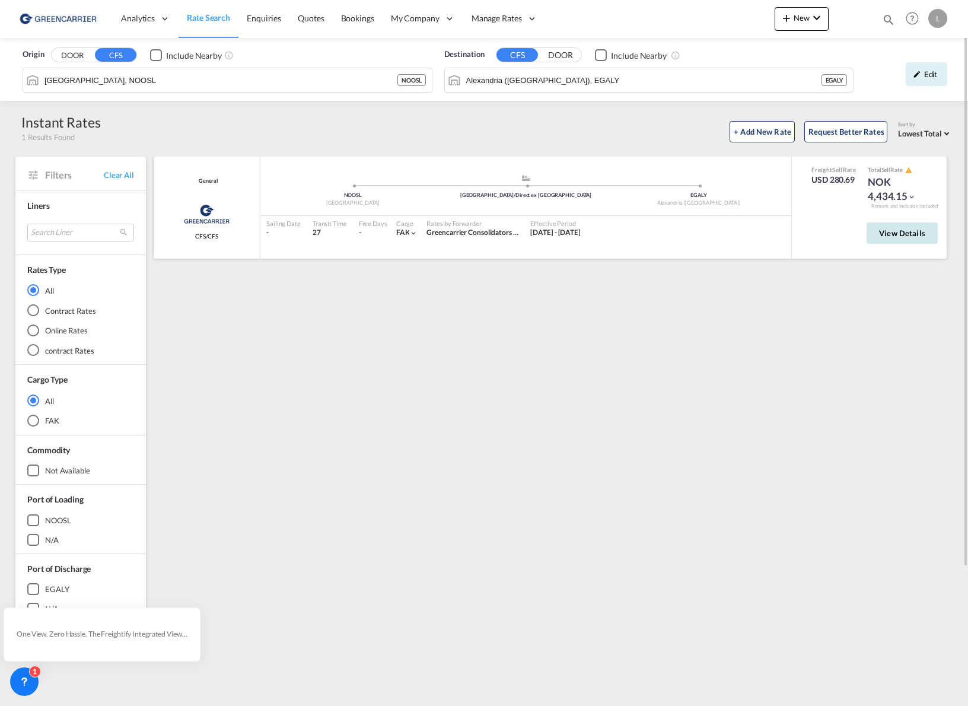
click at [898, 240] on button "View Details" at bounding box center [902, 232] width 71 height 21
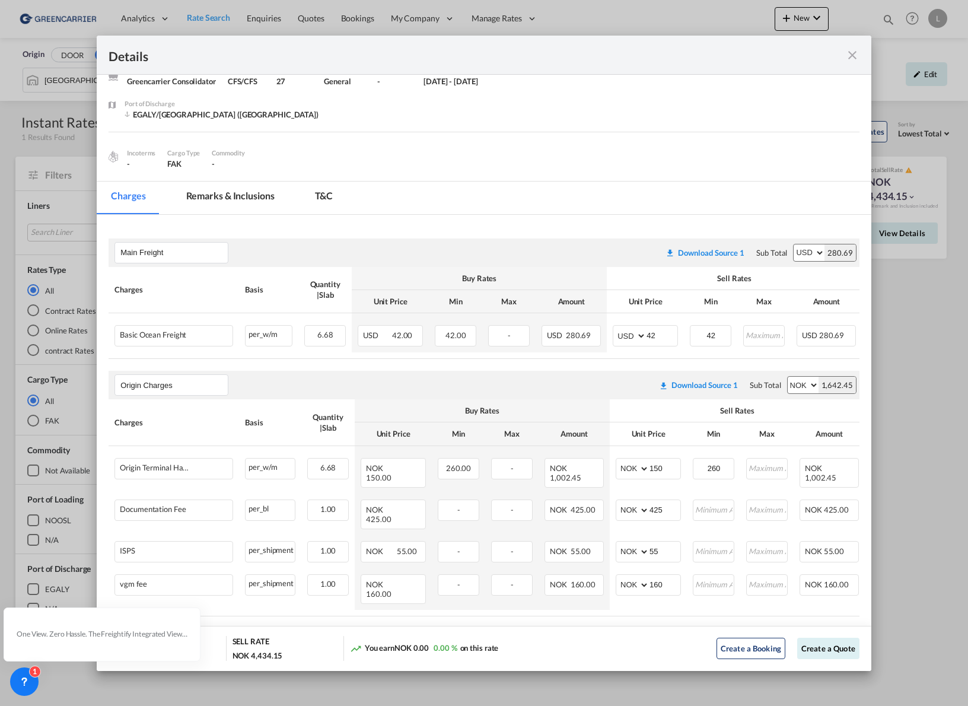
scroll to position [95, 0]
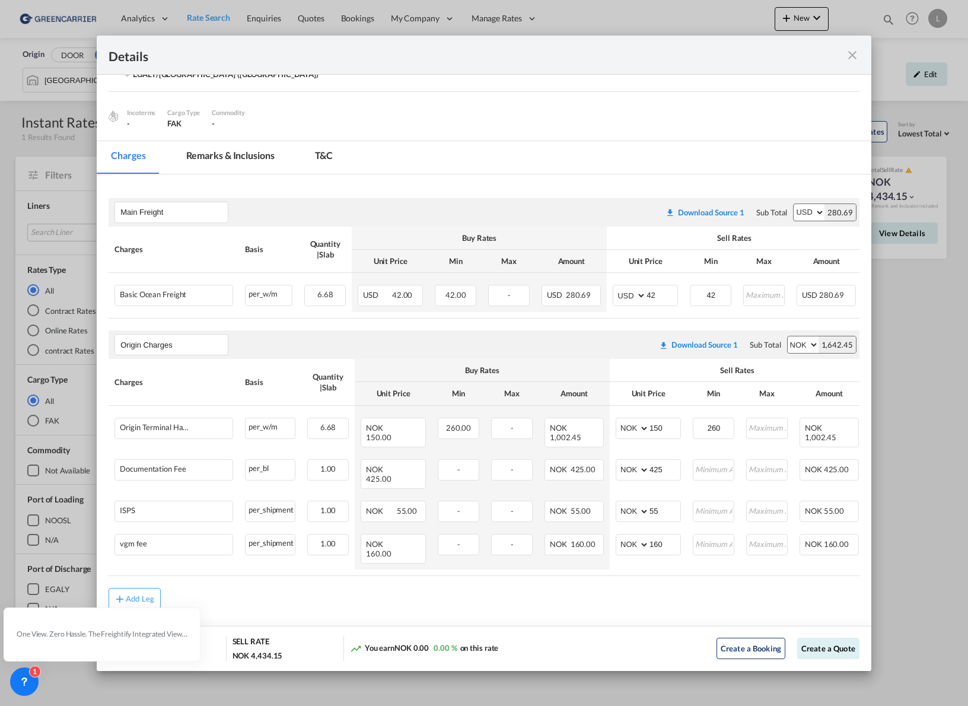
click at [852, 64] on div "Details" at bounding box center [484, 55] width 775 height 39
click at [857, 50] on md-icon "icon-close fg-AAA8AD m-0 cursor" at bounding box center [852, 55] width 14 height 14
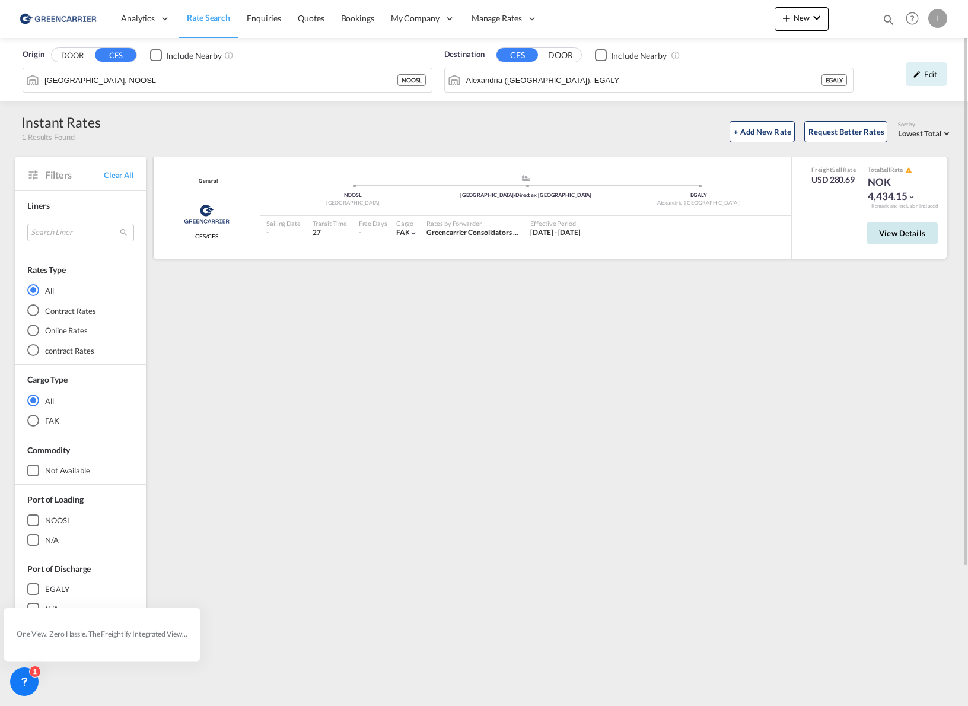
click at [880, 235] on span "View Details" at bounding box center [902, 232] width 46 height 9
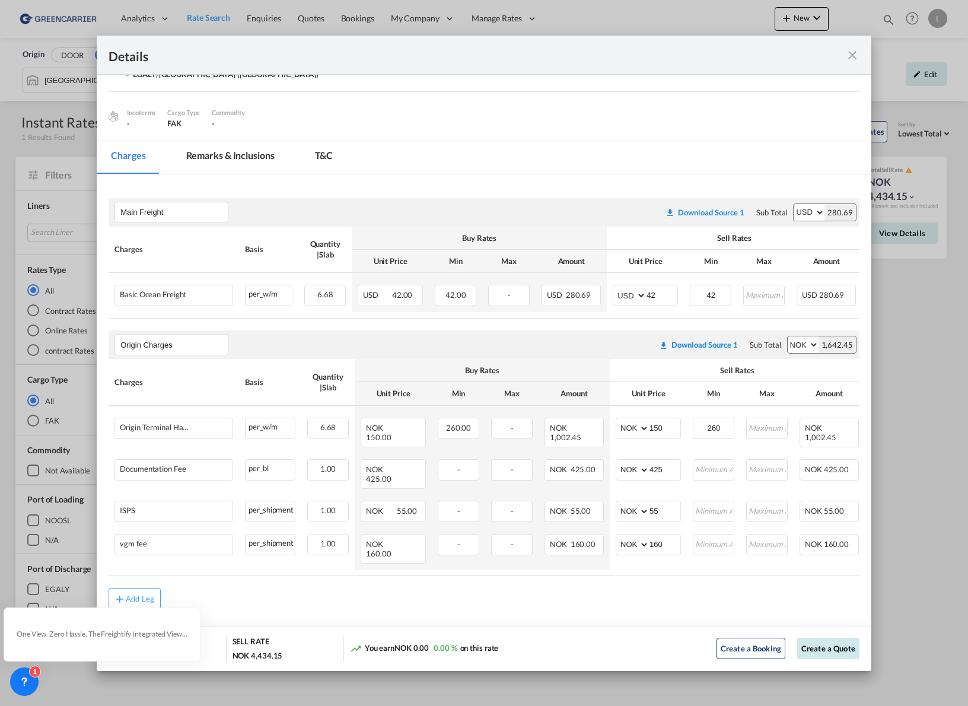
click at [814, 649] on button "Create a Quote" at bounding box center [828, 648] width 62 height 21
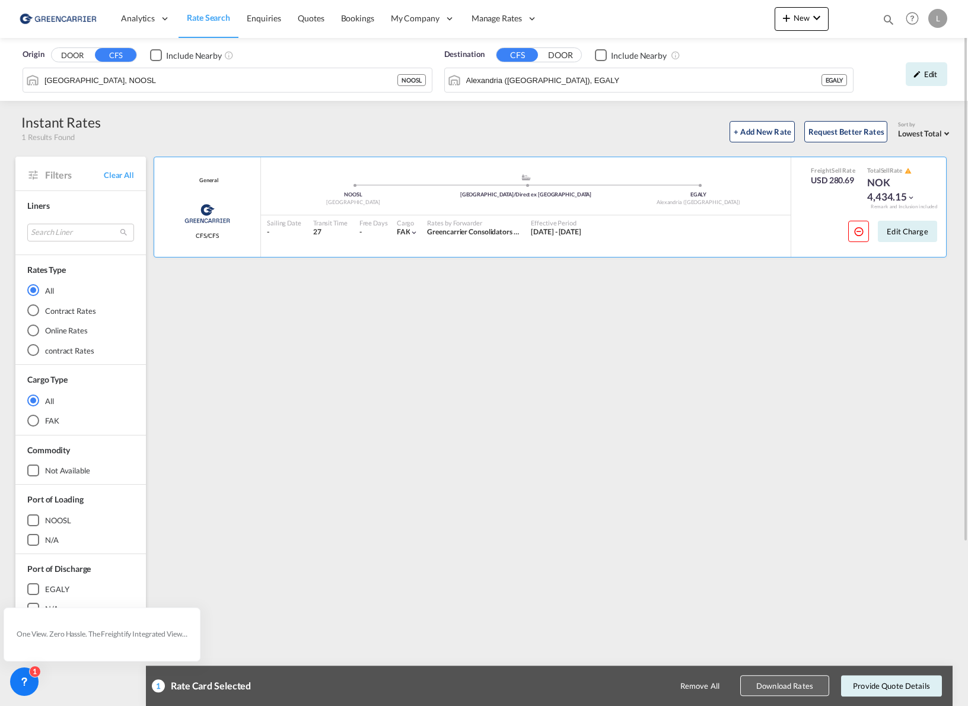
click at [797, 676] on button "Download Rates" at bounding box center [784, 686] width 89 height 21
drag, startPoint x: 180, startPoint y: 336, endPoint x: 287, endPoint y: 374, distance: 112.6
click at [180, 336] on div "General Greencarrier Consolidator CFS/CFS added by you .a{fill:#aaa8ad;} .a{fil…" at bounding box center [552, 513] width 801 height 712
click at [367, 18] on span "Bookings" at bounding box center [357, 18] width 33 height 10
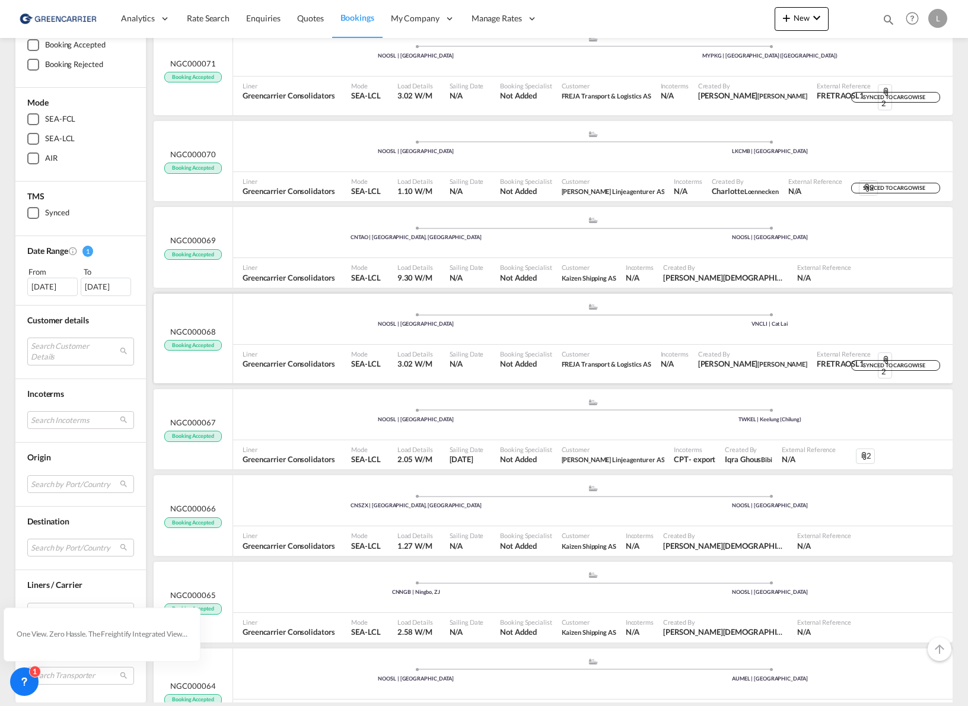
scroll to position [1750, 0]
